Goal: Transaction & Acquisition: Book appointment/travel/reservation

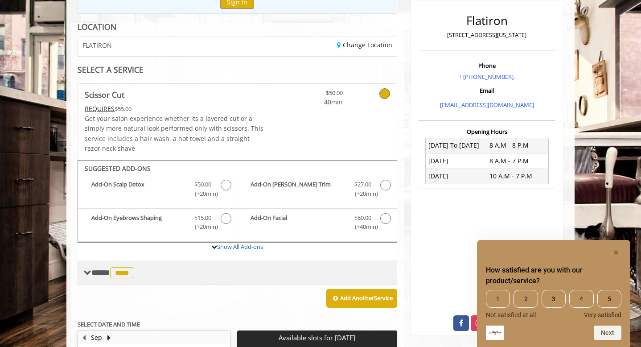
scroll to position [111, 0]
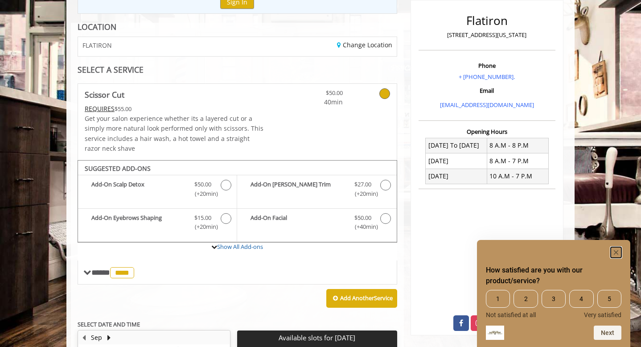
click at [616, 254] on rect "Hide survey" at bounding box center [616, 252] width 11 height 11
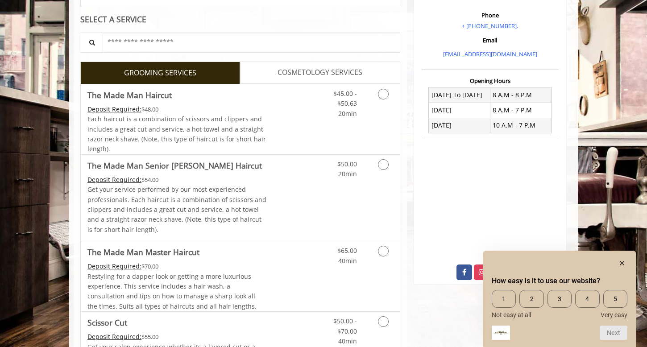
scroll to position [191, 0]
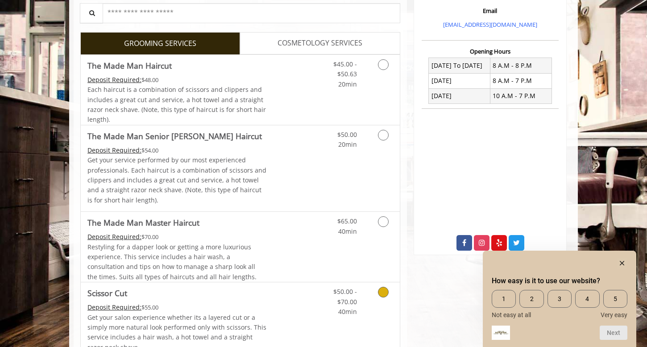
click at [301, 316] on link "Discounted Price" at bounding box center [293, 320] width 53 height 76
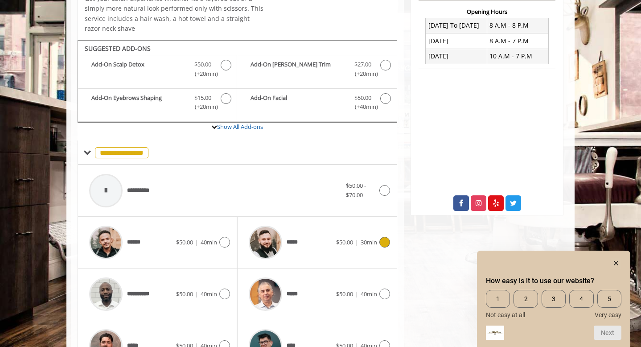
scroll to position [271, 0]
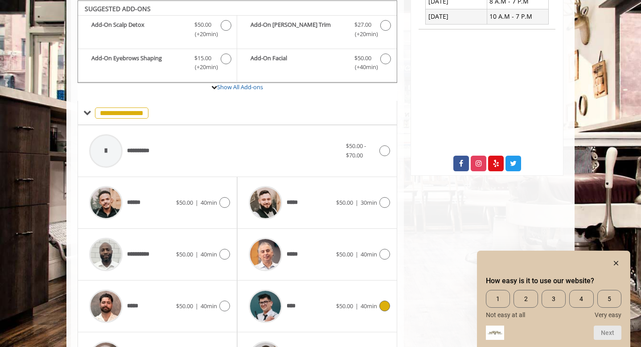
click at [341, 303] on span "$50.00" at bounding box center [344, 306] width 17 height 8
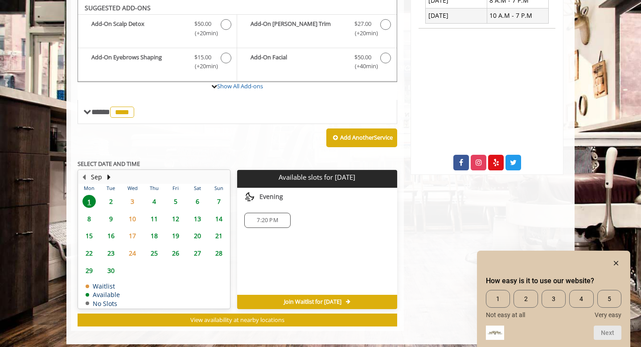
scroll to position [271, 0]
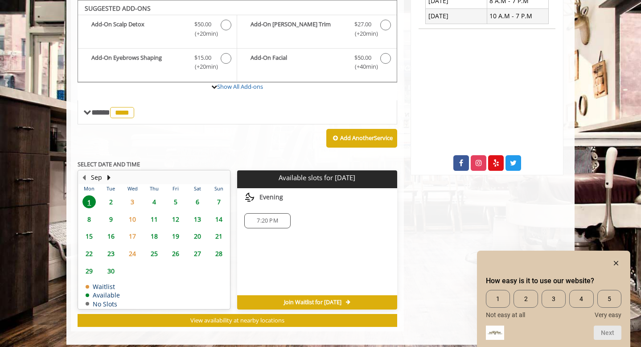
click at [281, 221] on span "7:20 PM" at bounding box center [267, 220] width 38 height 7
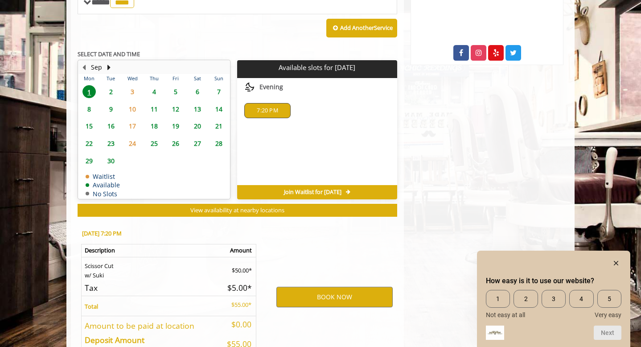
scroll to position [438, 0]
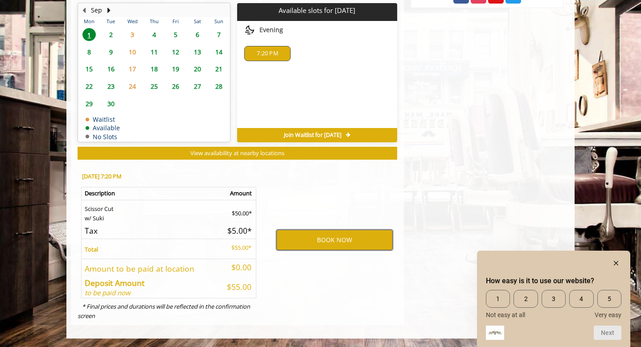
click at [317, 245] on button "BOOK NOW" at bounding box center [334, 240] width 116 height 21
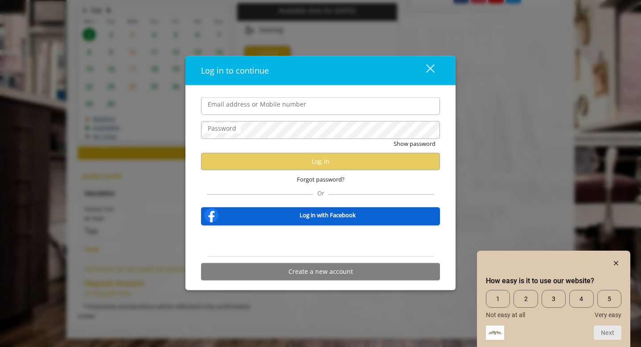
click at [294, 110] on input "Email address or Mobile number" at bounding box center [320, 106] width 239 height 18
type input "**********"
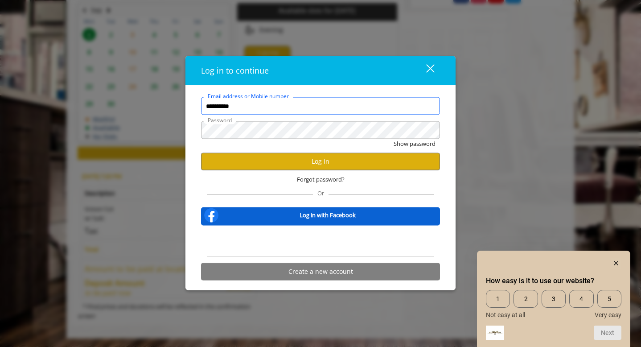
scroll to position [0, 0]
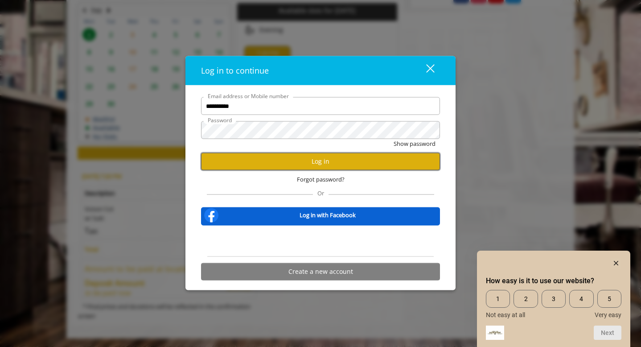
click at [289, 158] on button "Log in" at bounding box center [320, 161] width 239 height 17
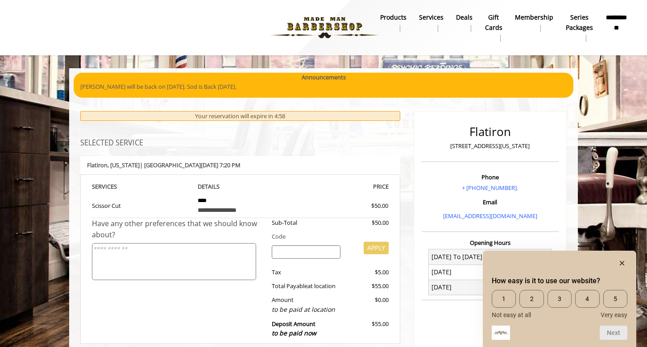
scroll to position [122, 0]
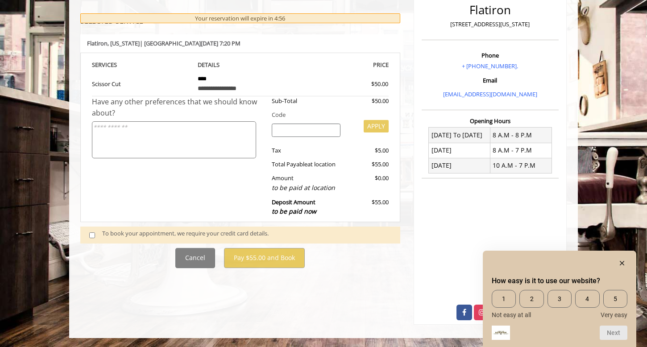
click at [147, 233] on div "To book your appointment, we require your credit card details." at bounding box center [246, 235] width 289 height 12
click at [89, 234] on span at bounding box center [95, 235] width 26 height 12
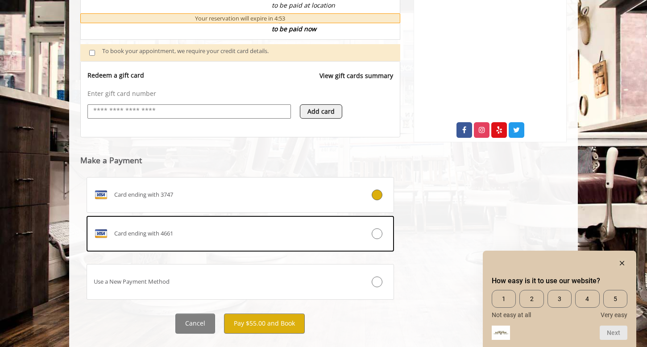
scroll to position [318, 0]
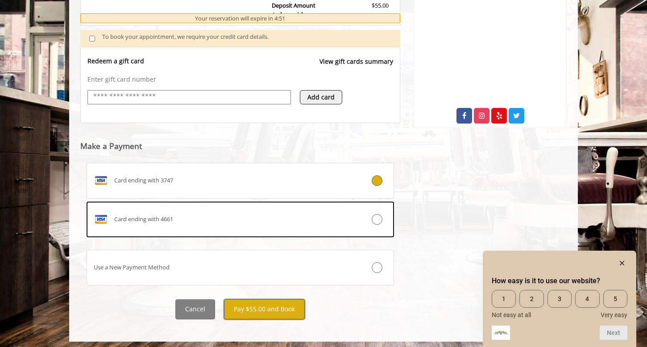
click at [293, 311] on button "Pay $55.00 and Book" at bounding box center [264, 309] width 81 height 20
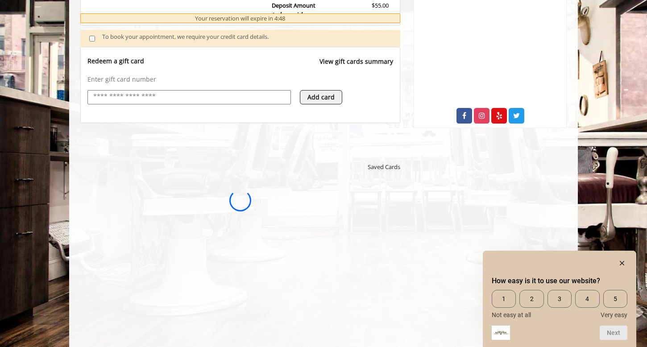
scroll to position [0, 0]
